Goal: Information Seeking & Learning: Learn about a topic

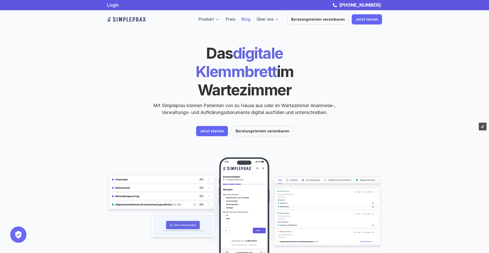
click at [250, 20] on link "Blog" at bounding box center [246, 19] width 9 height 5
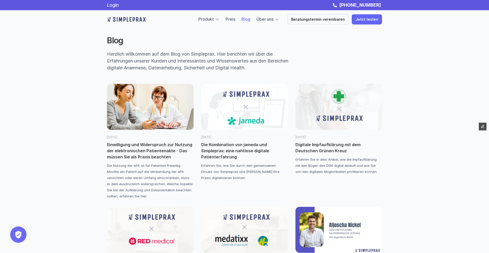
click at [338, 120] on img at bounding box center [339, 107] width 87 height 46
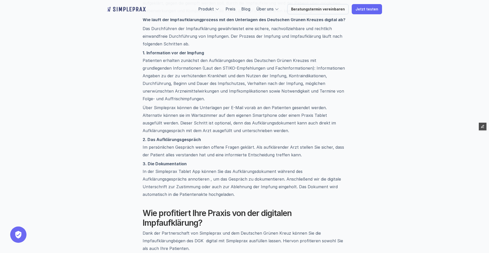
scroll to position [501, 0]
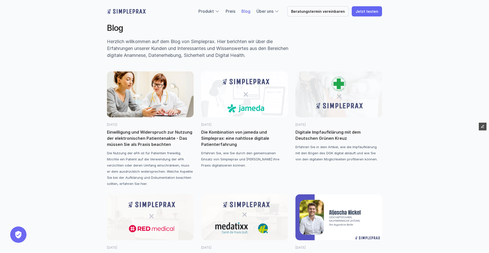
scroll to position [16, 0]
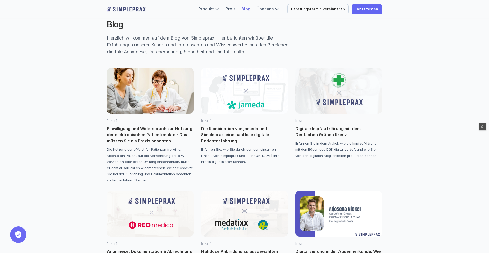
click at [258, 101] on img at bounding box center [244, 91] width 87 height 46
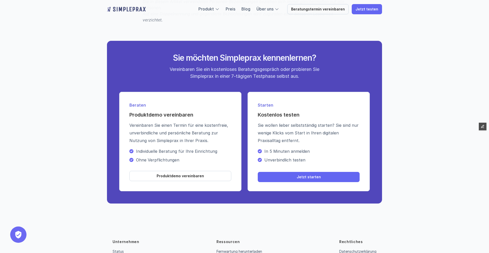
scroll to position [907, 0]
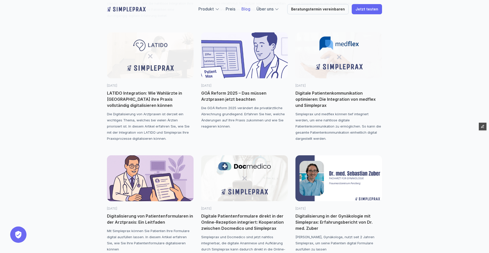
scroll to position [298, 0]
